Goal: Navigation & Orientation: Find specific page/section

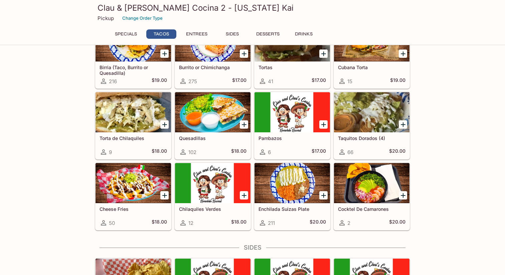
scroll to position [315, 0]
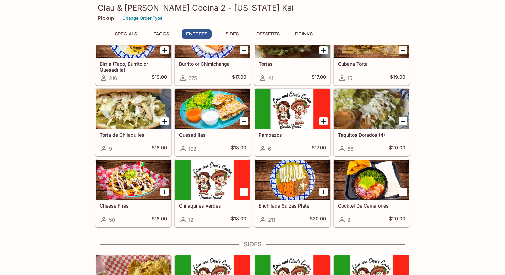
click at [291, 182] on div at bounding box center [291, 180] width 75 height 40
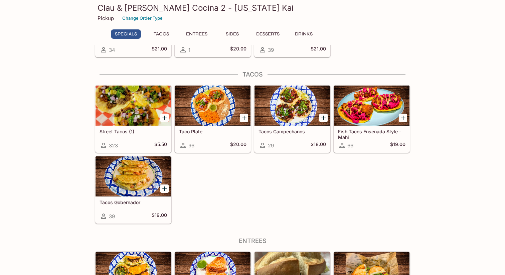
scroll to position [79, 0]
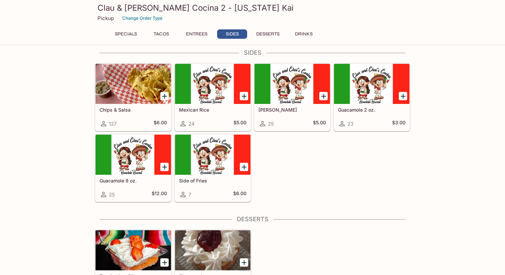
scroll to position [506, 0]
